Goal: Find specific page/section: Find specific page/section

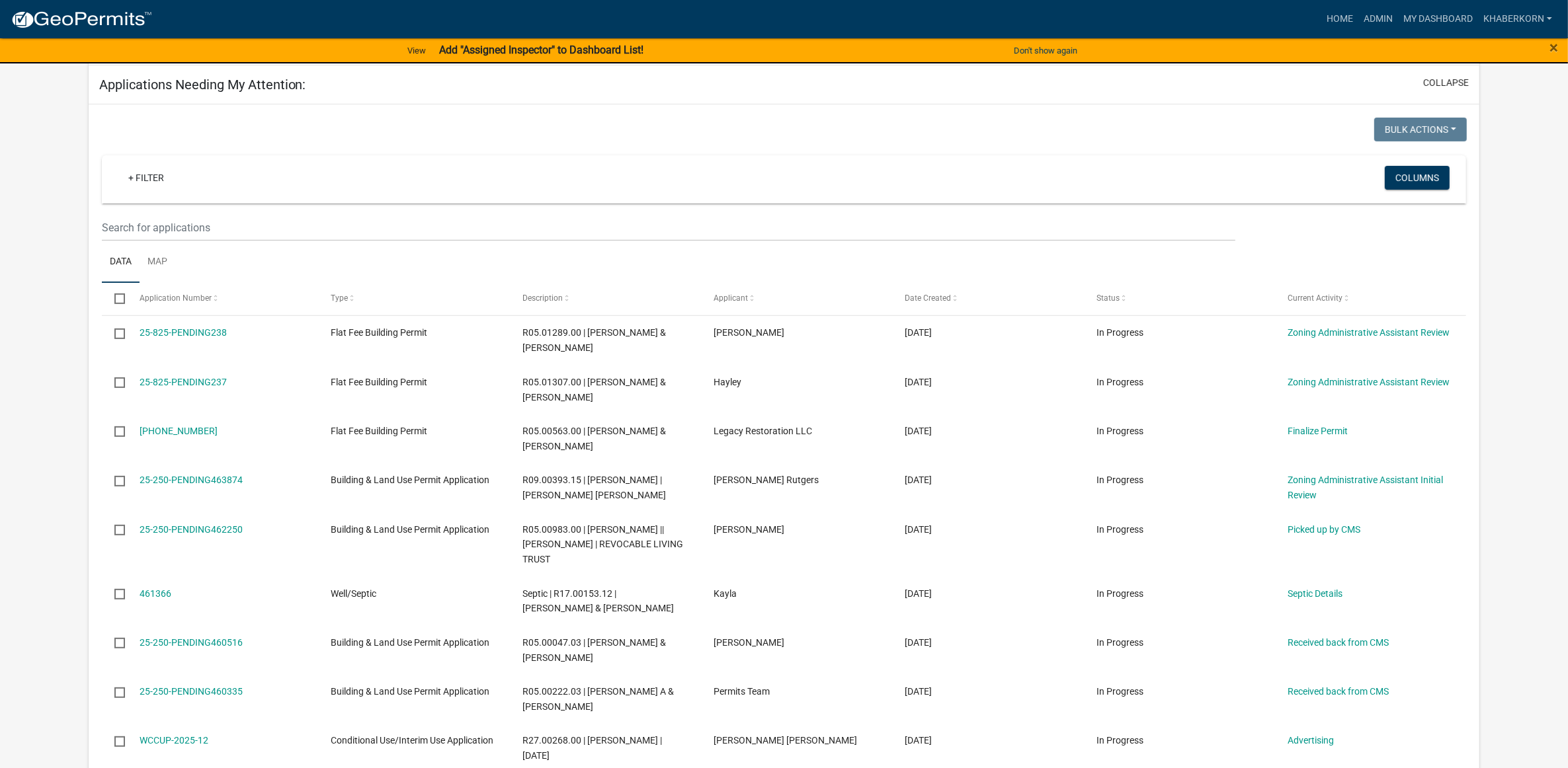
scroll to position [413, 0]
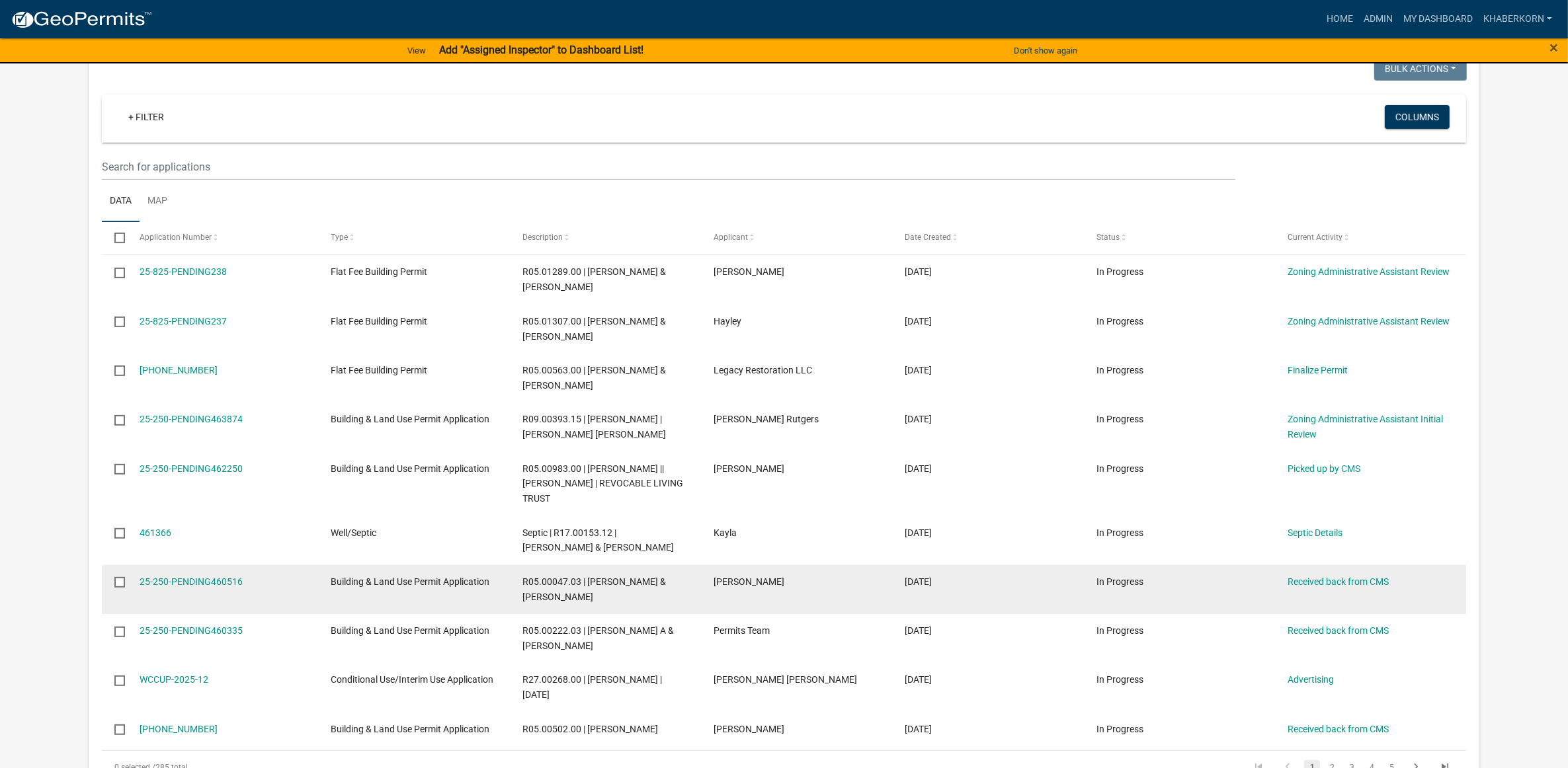
scroll to position [496, 0]
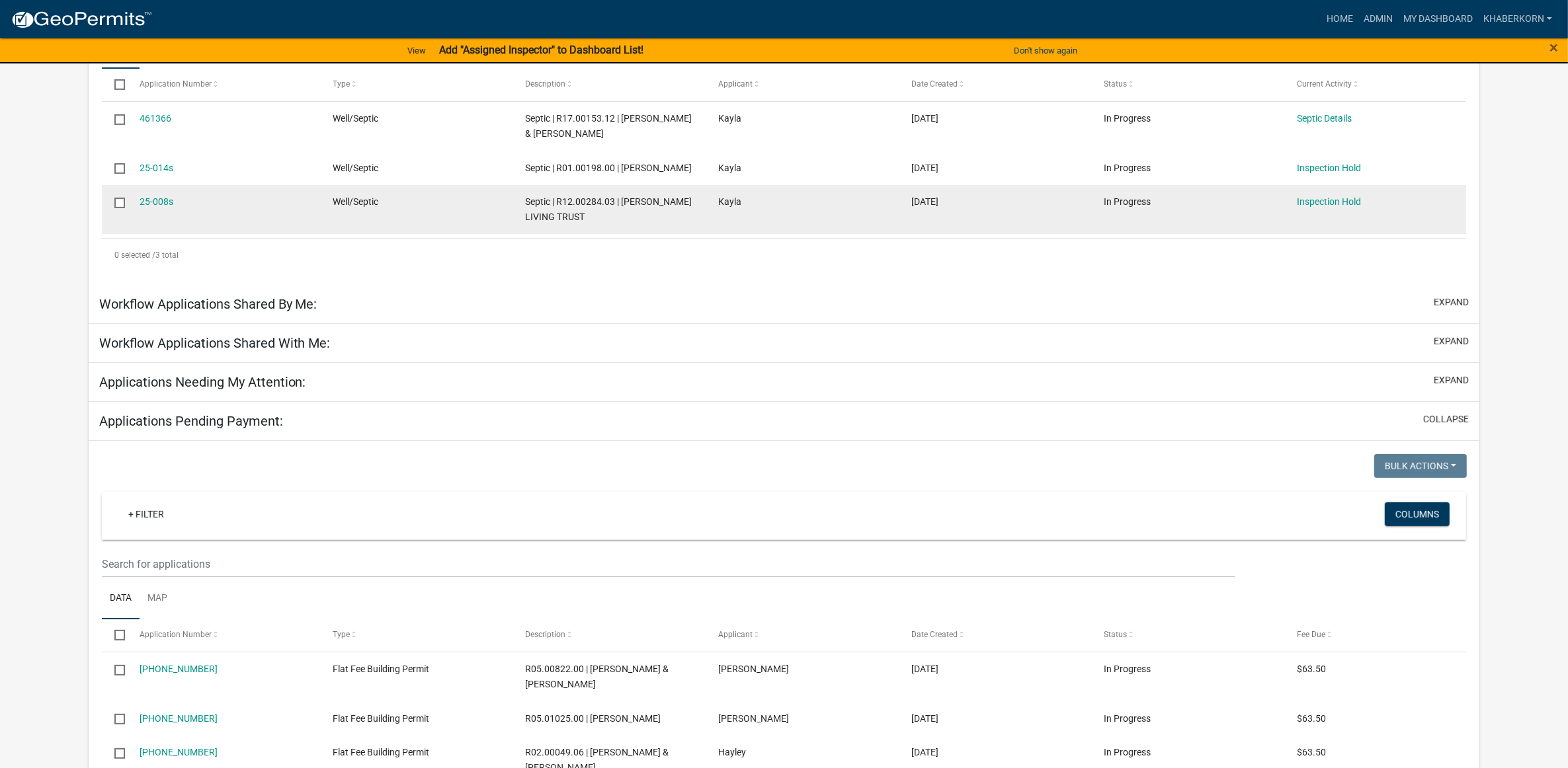
scroll to position [331, 0]
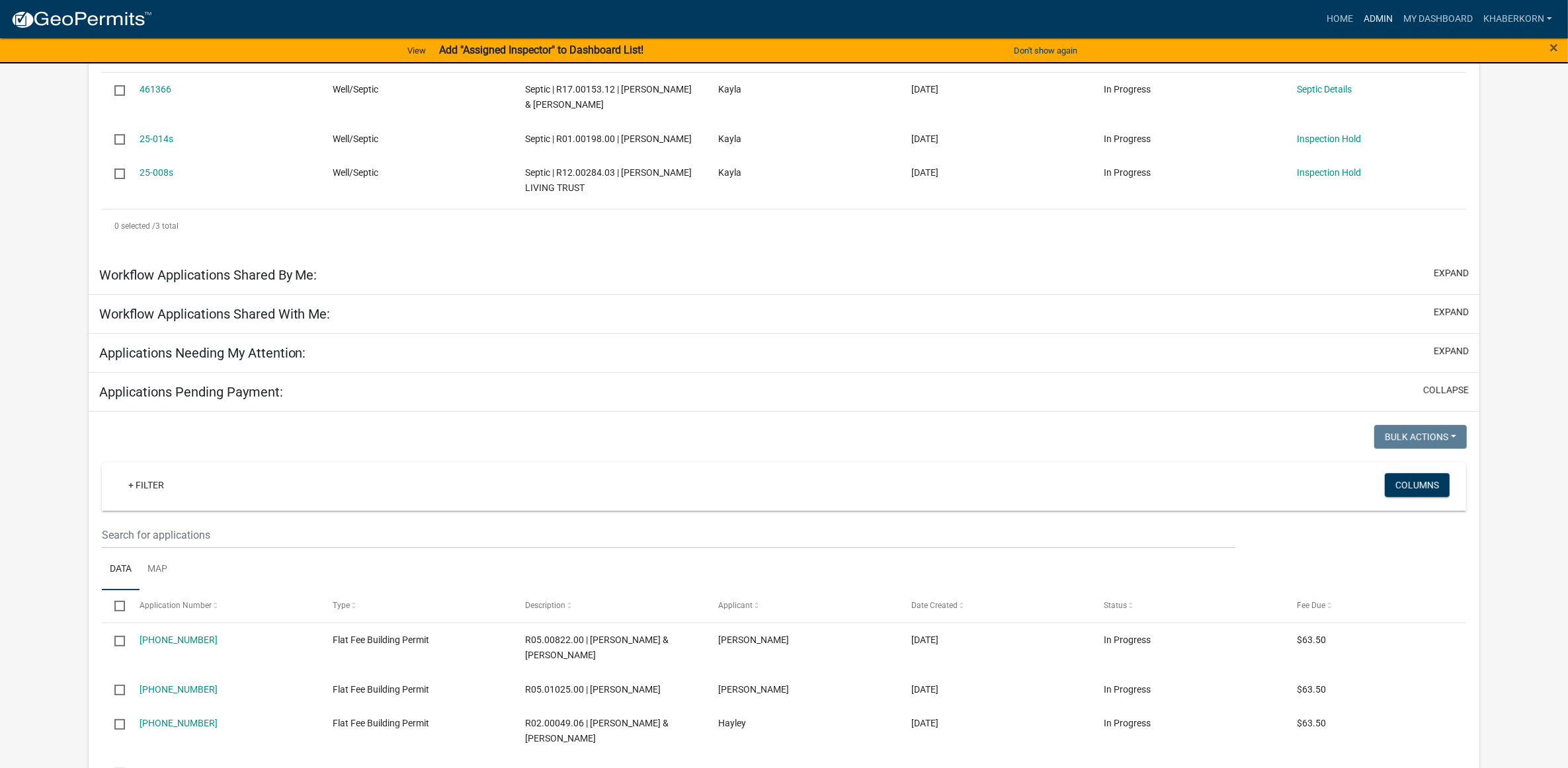
click at [1373, 23] on link "Admin" at bounding box center [1379, 19] width 40 height 25
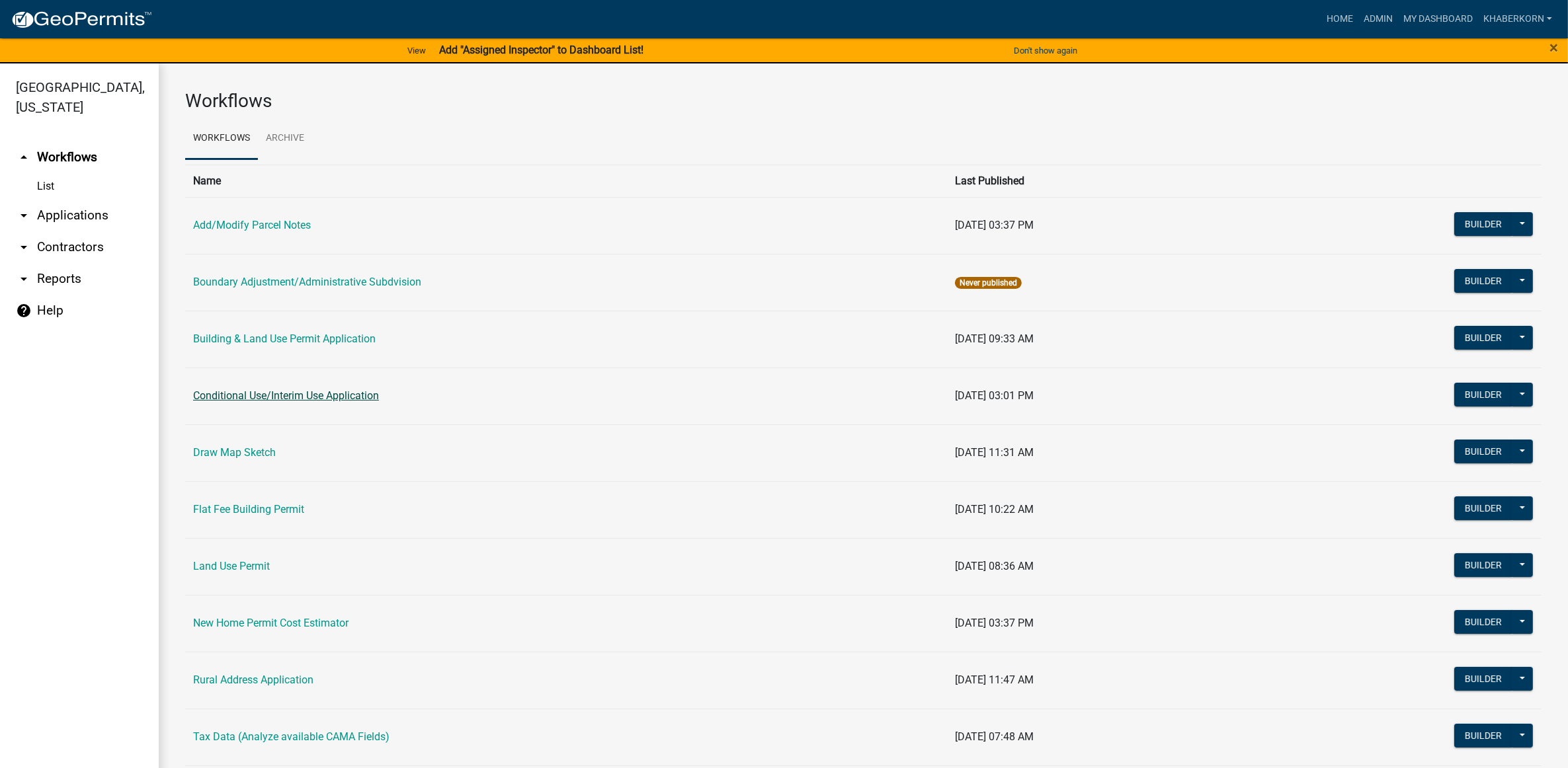
click at [269, 399] on link "Conditional Use/Interim Use Application" at bounding box center [285, 395] width 186 height 12
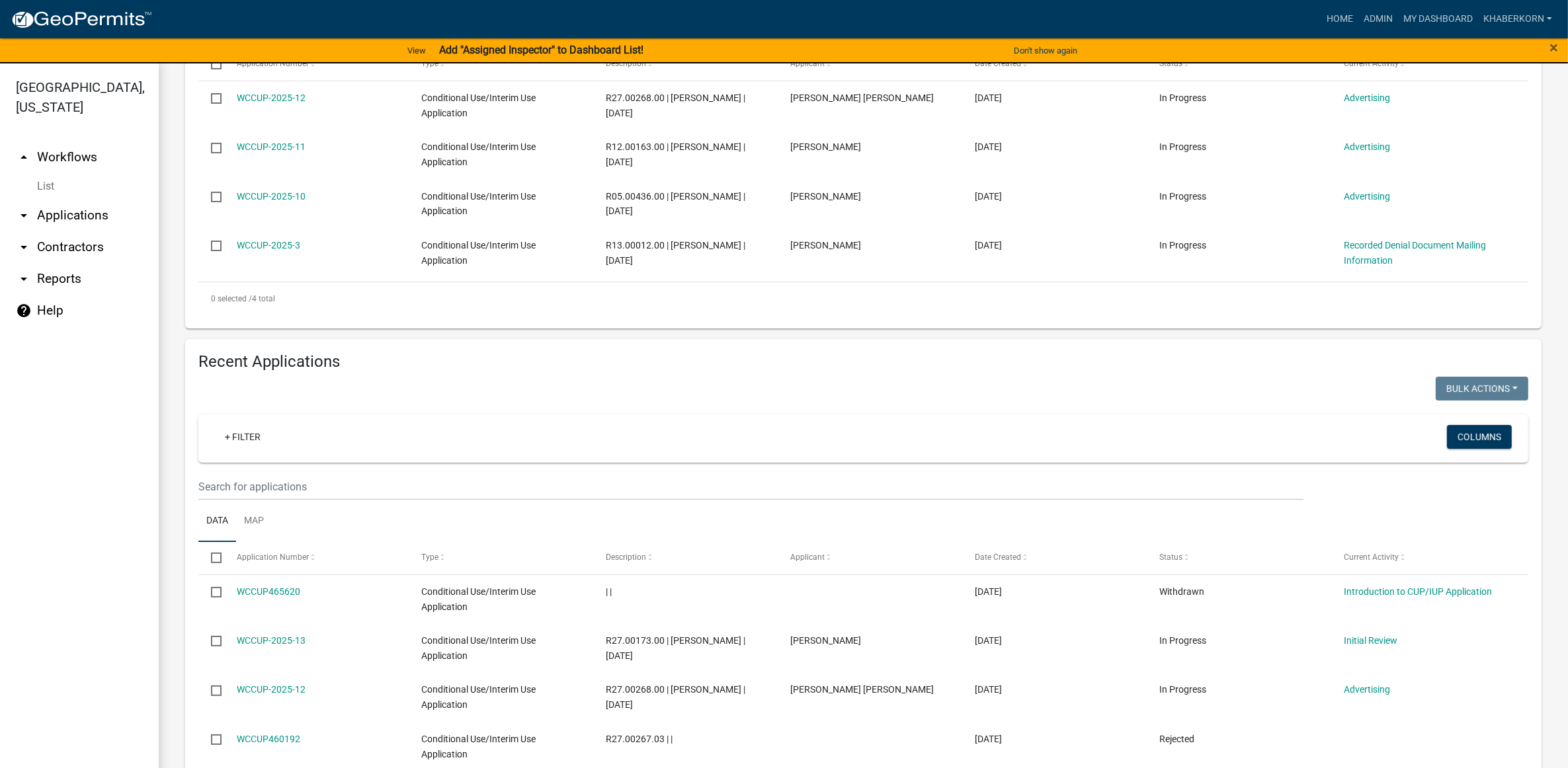
scroll to position [83, 0]
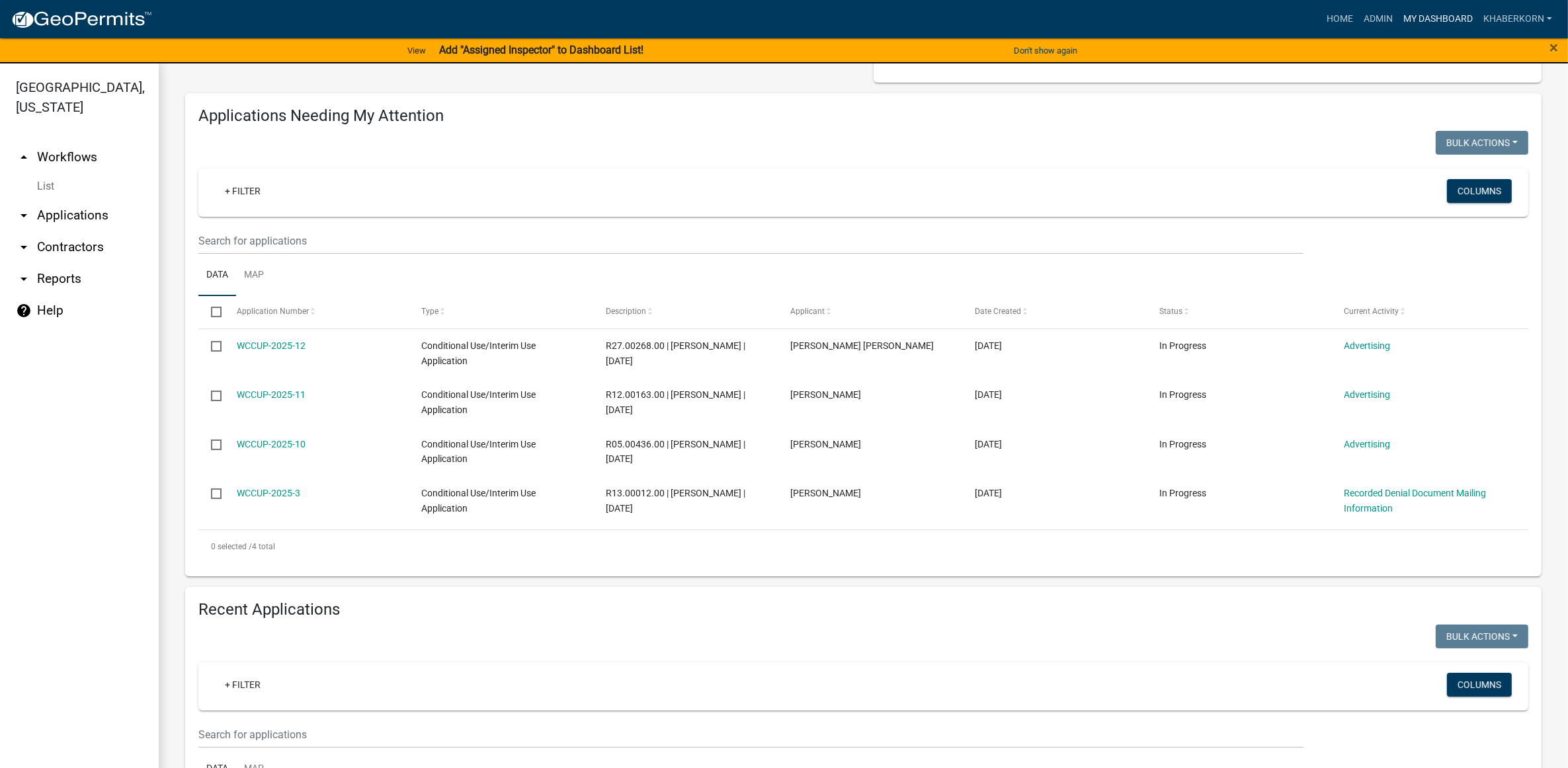
click at [1436, 13] on link "My Dashboard" at bounding box center [1438, 19] width 80 height 25
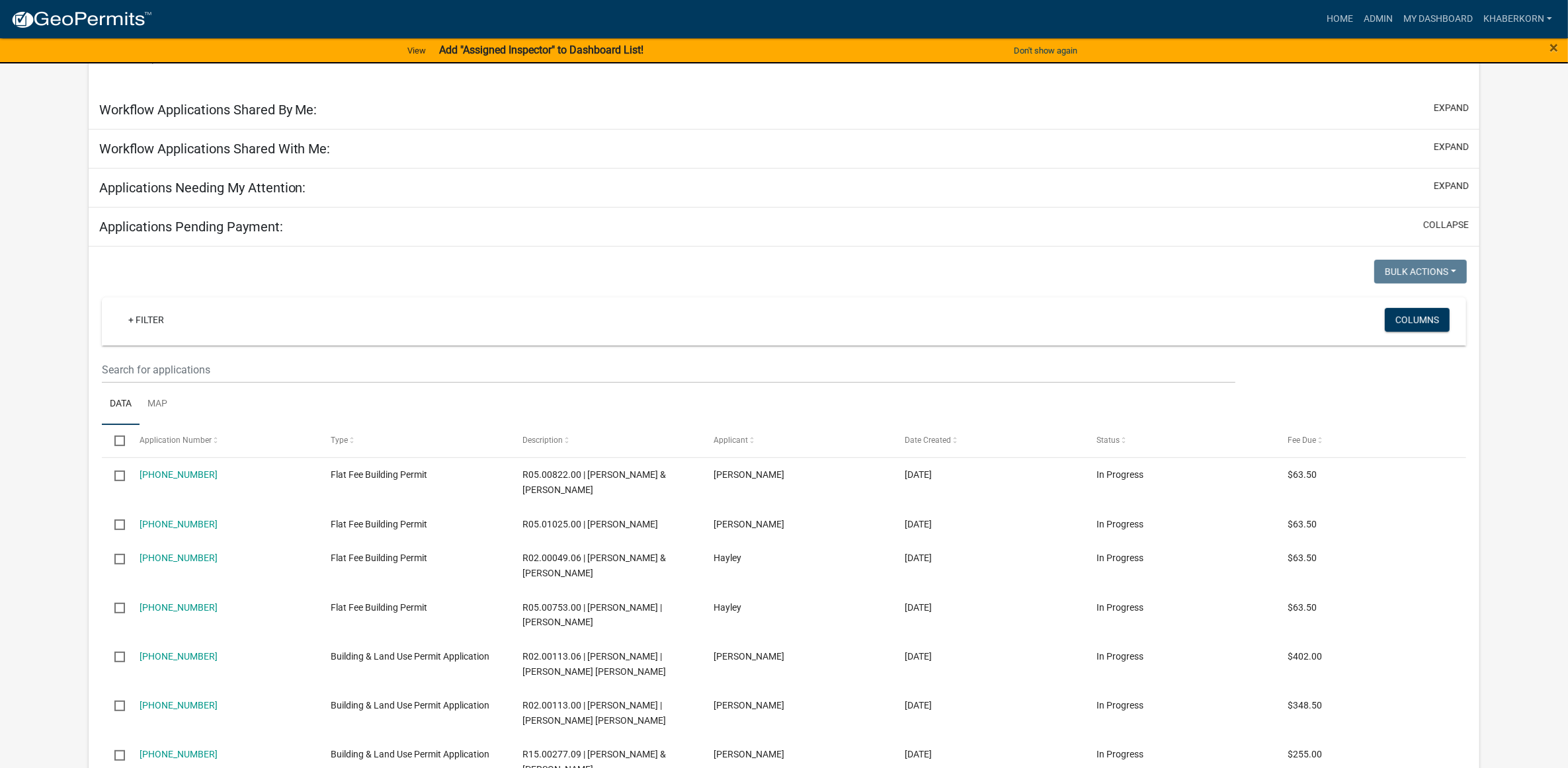
scroll to position [473, 0]
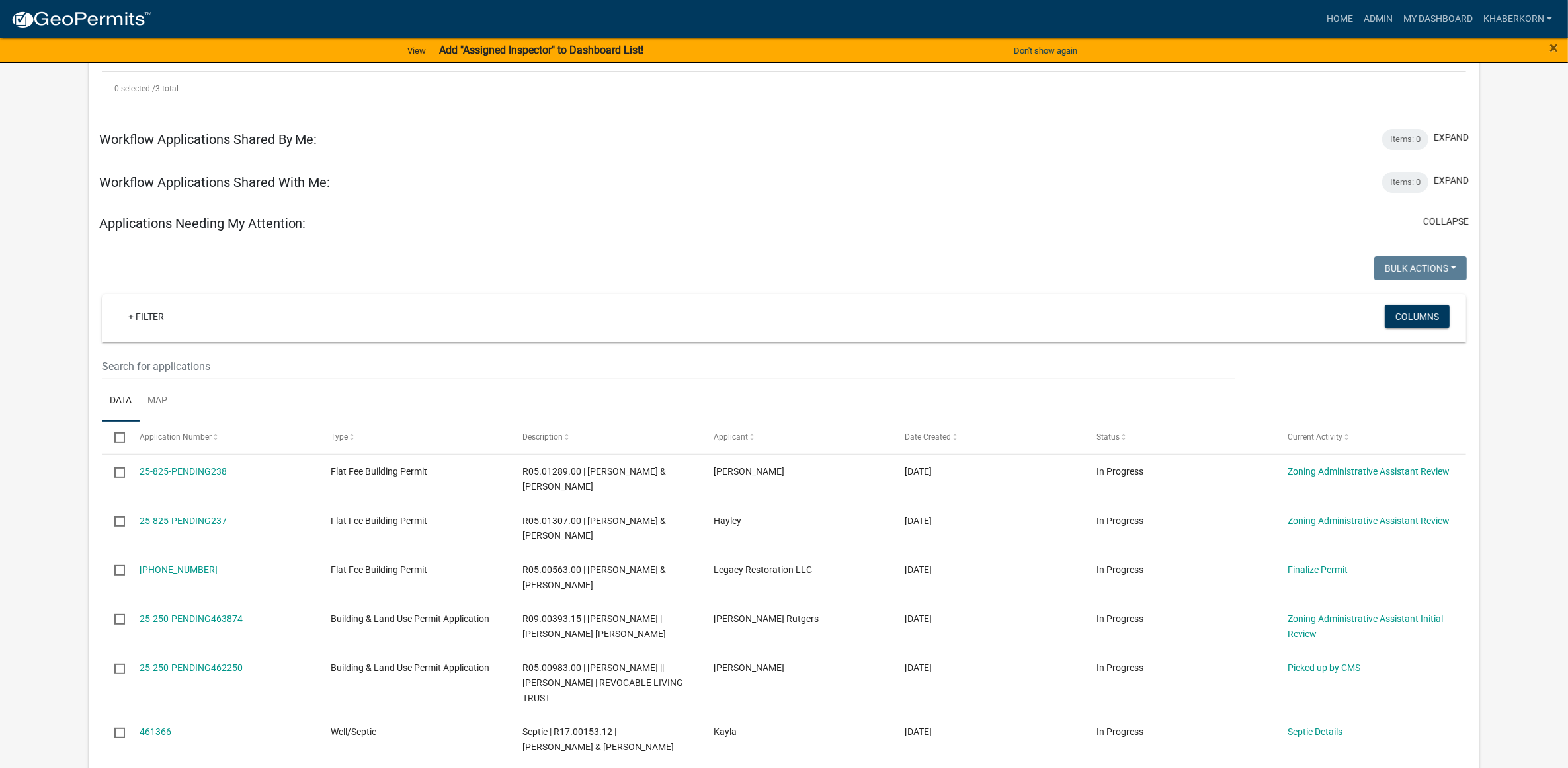
scroll to position [555, 0]
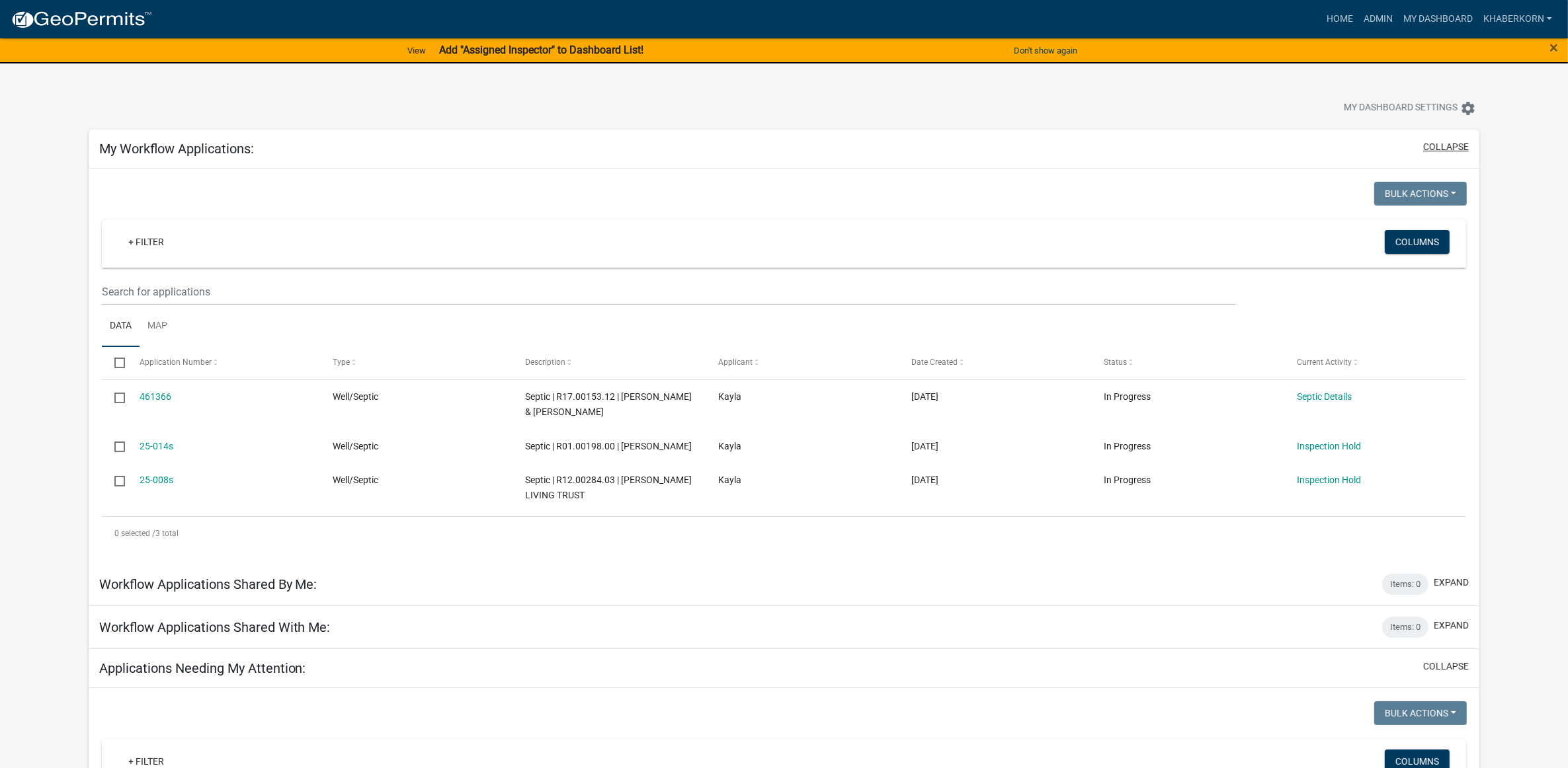
click at [1431, 145] on button "collapse" at bounding box center [1446, 147] width 45 height 14
click at [1459, 140] on button "collapse" at bounding box center [1446, 147] width 45 height 14
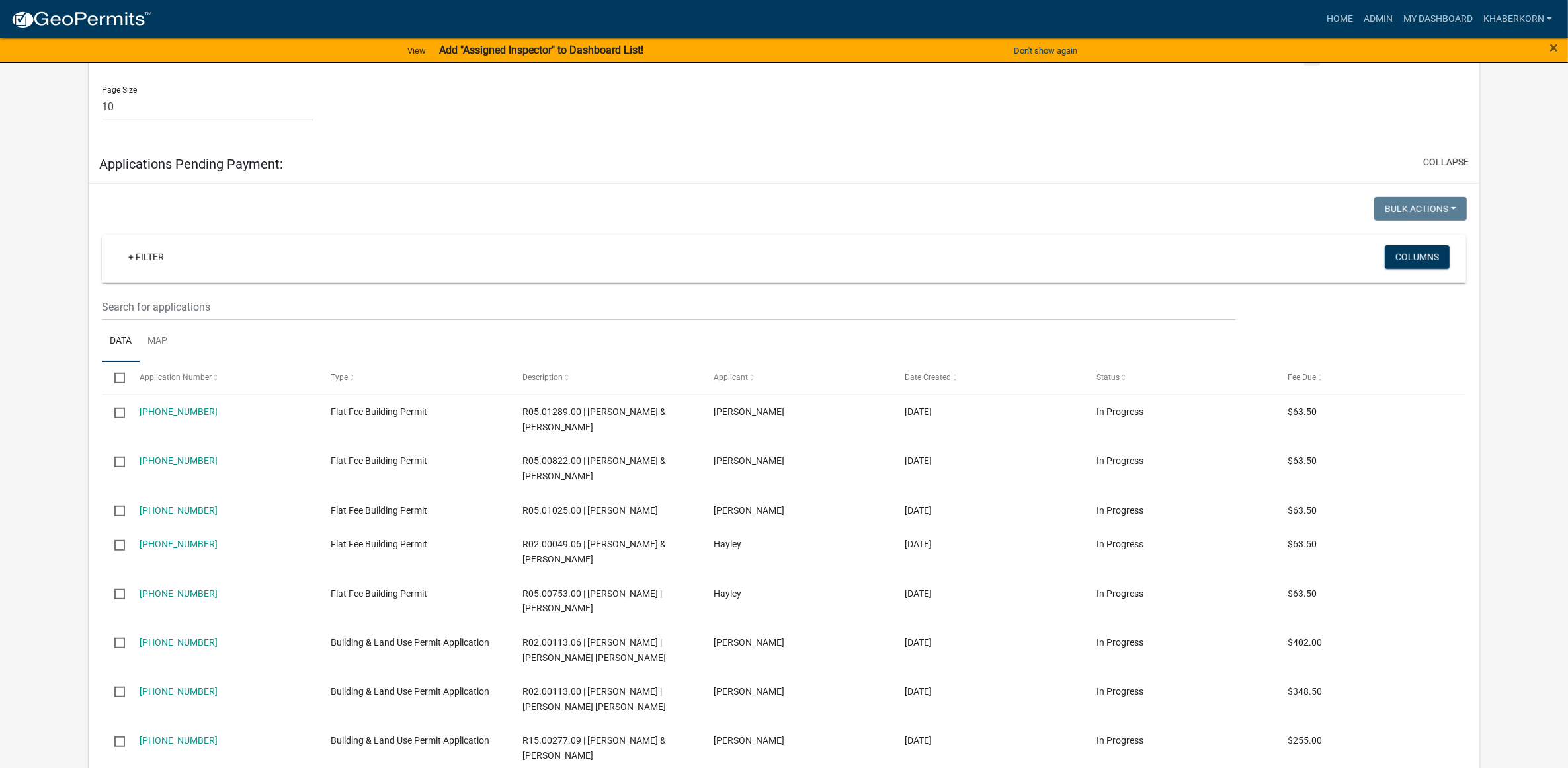
scroll to position [992, 0]
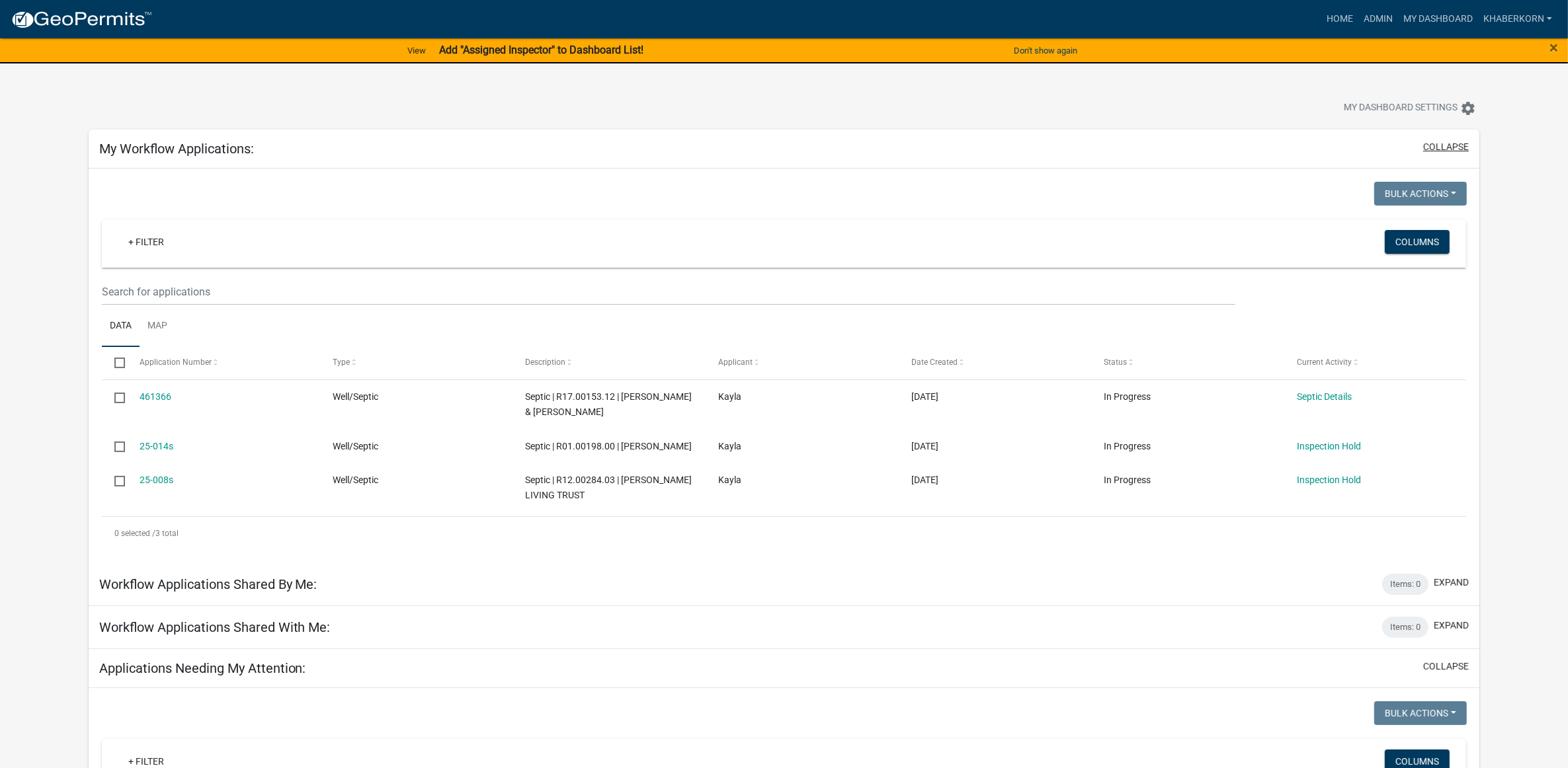
click at [1443, 151] on button "collapse" at bounding box center [1446, 147] width 45 height 14
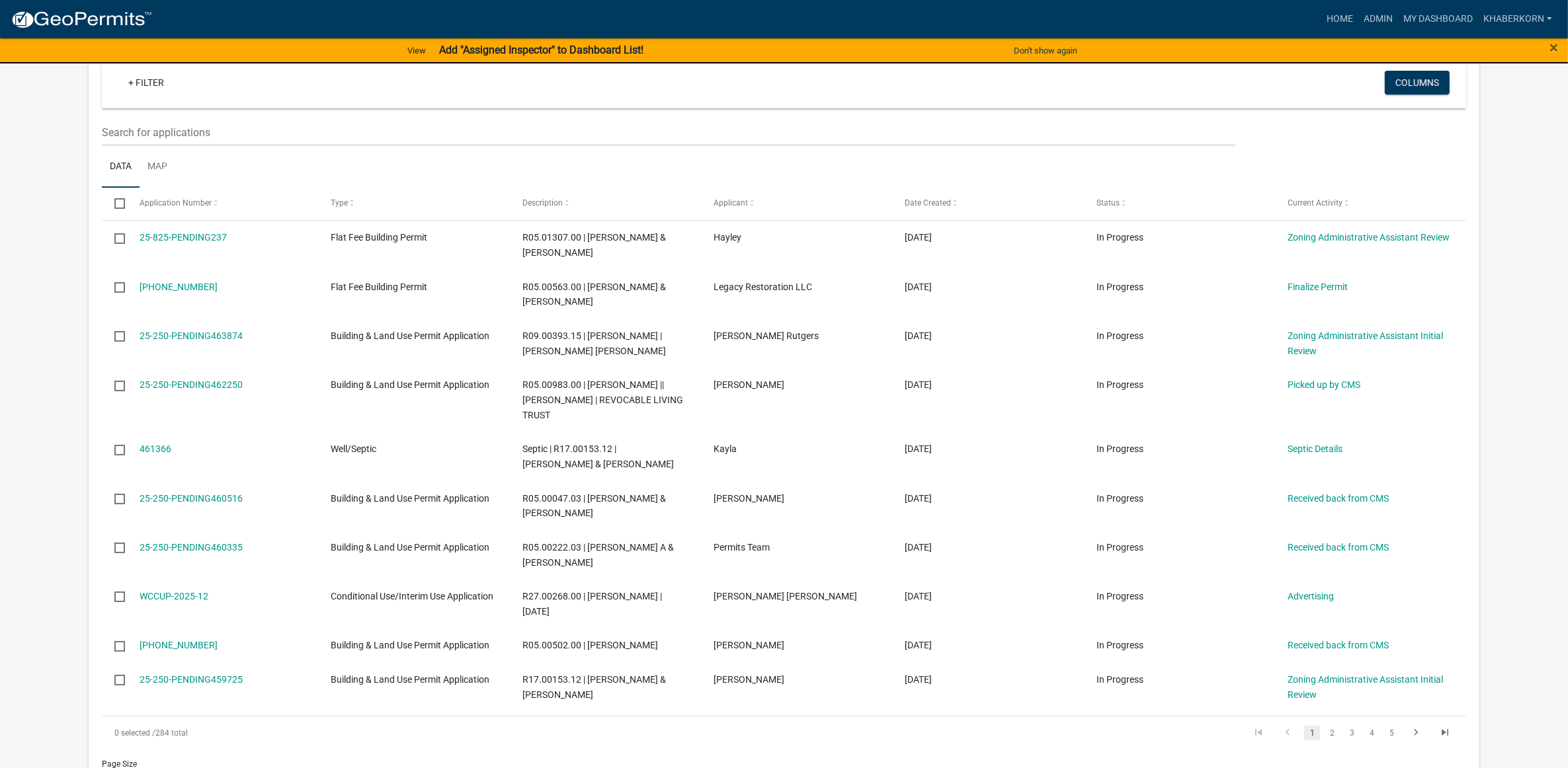
scroll to position [331, 0]
